Goal: Use online tool/utility: Utilize a website feature to perform a specific function

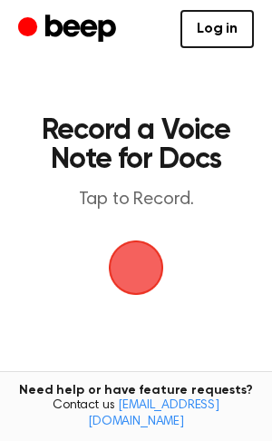
click at [124, 269] on span "button" at bounding box center [137, 269] width 94 height 94
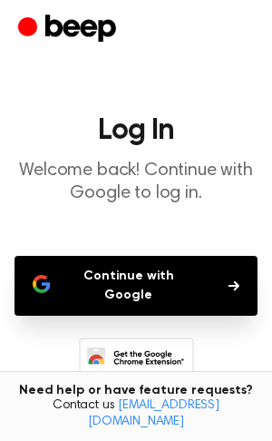
click at [124, 269] on button "Continue with Google" at bounding box center [136, 286] width 243 height 60
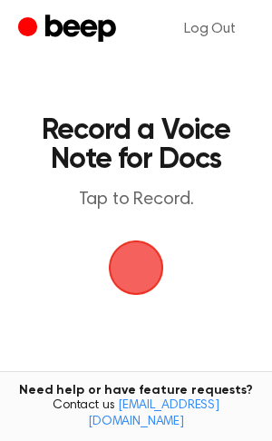
click at [135, 278] on span "button" at bounding box center [135, 267] width 97 height 97
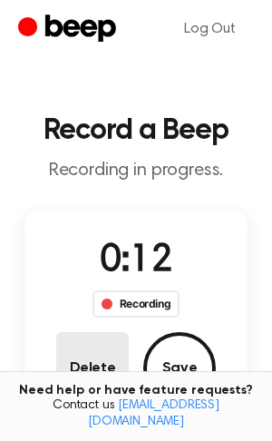
click at [97, 371] on button "Delete" at bounding box center [92, 368] width 73 height 73
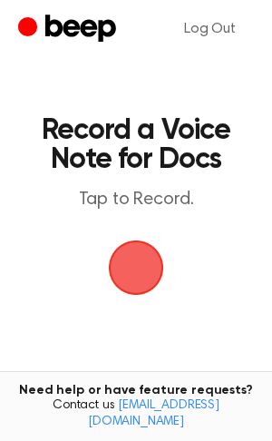
click at [148, 263] on span "button" at bounding box center [136, 267] width 90 height 90
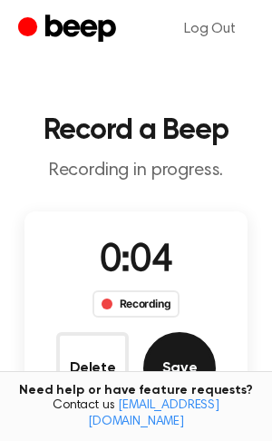
click at [173, 360] on button "Save" at bounding box center [179, 368] width 73 height 73
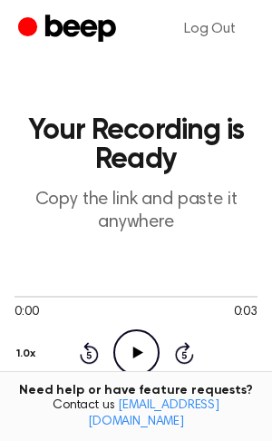
click at [142, 360] on icon "Play Audio" at bounding box center [136, 353] width 46 height 46
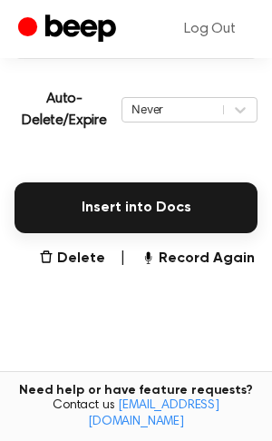
scroll to position [391, 0]
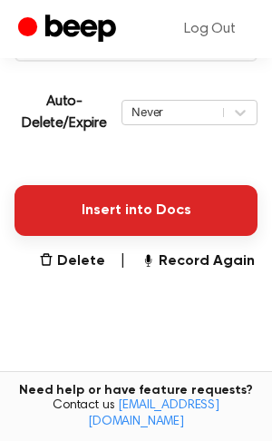
click at [140, 212] on button "Insert into Docs" at bounding box center [136, 210] width 243 height 51
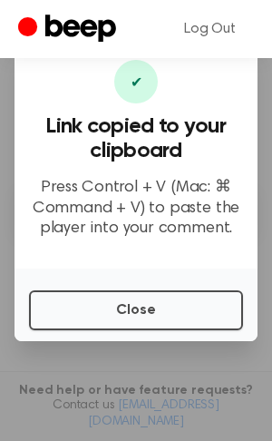
scroll to position [311, 0]
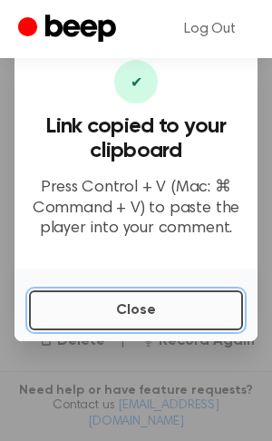
click at [200, 305] on button "Close" at bounding box center [136, 311] width 214 height 40
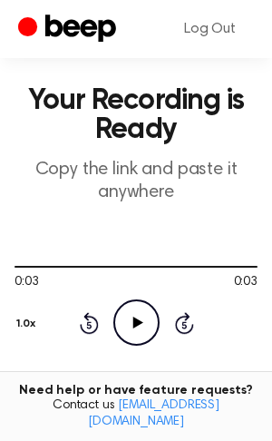
scroll to position [35, 0]
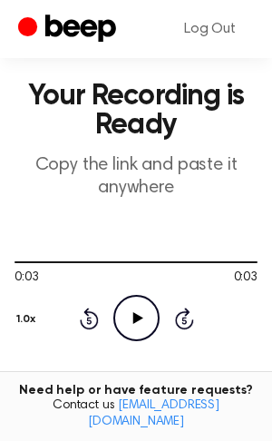
click at [141, 321] on icon "Play Audio" at bounding box center [136, 318] width 46 height 46
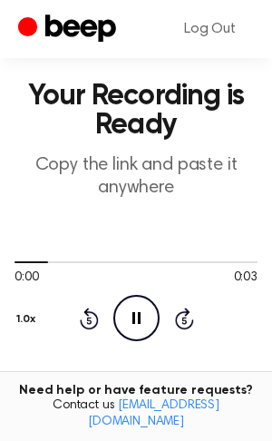
click at [141, 321] on icon "Pause Audio" at bounding box center [136, 318] width 46 height 46
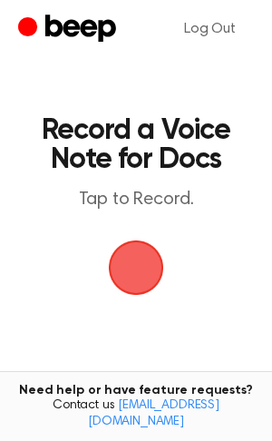
click at [146, 282] on span "button" at bounding box center [136, 267] width 51 height 51
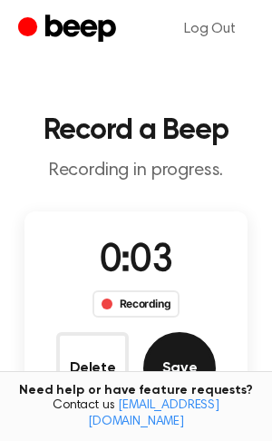
click at [170, 357] on button "Save" at bounding box center [179, 368] width 73 height 73
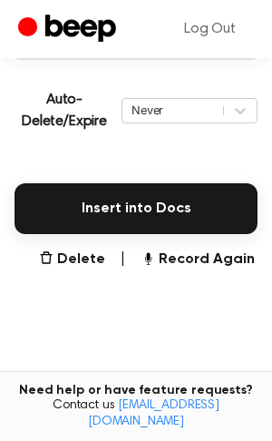
scroll to position [384, 0]
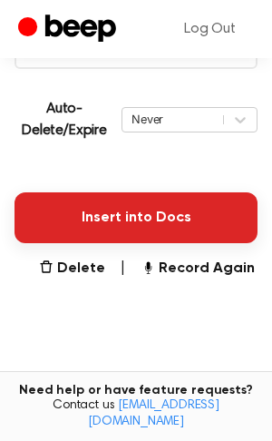
click at [85, 210] on button "Insert into Docs" at bounding box center [136, 217] width 243 height 51
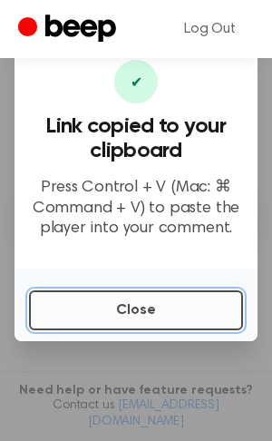
click at [201, 302] on button "Close" at bounding box center [136, 311] width 214 height 40
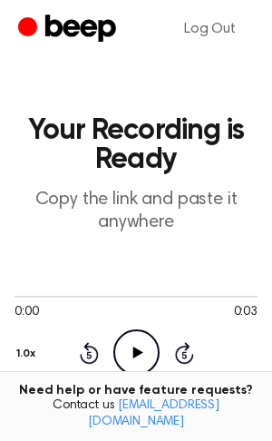
scroll to position [1, 0]
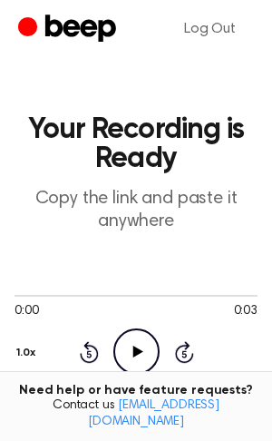
click at [139, 359] on icon "Play Audio" at bounding box center [136, 352] width 46 height 46
